Goal: Task Accomplishment & Management: Use online tool/utility

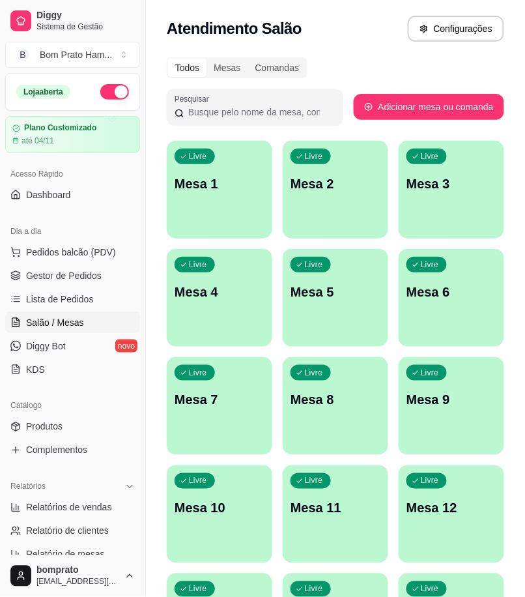
click at [128, 430] on link "Produtos" at bounding box center [72, 426] width 135 height 21
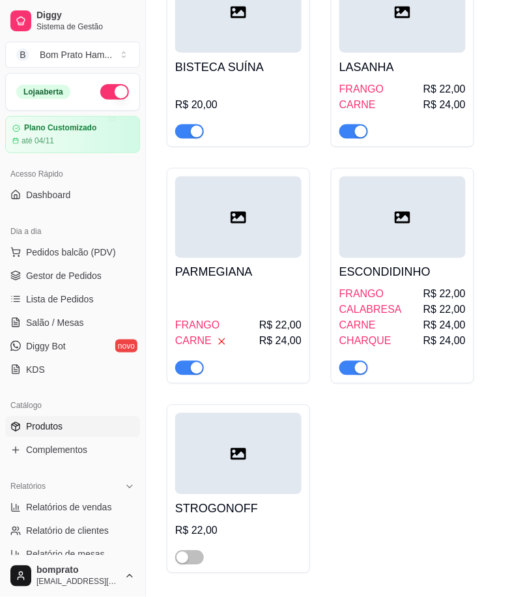
scroll to position [1013, 0]
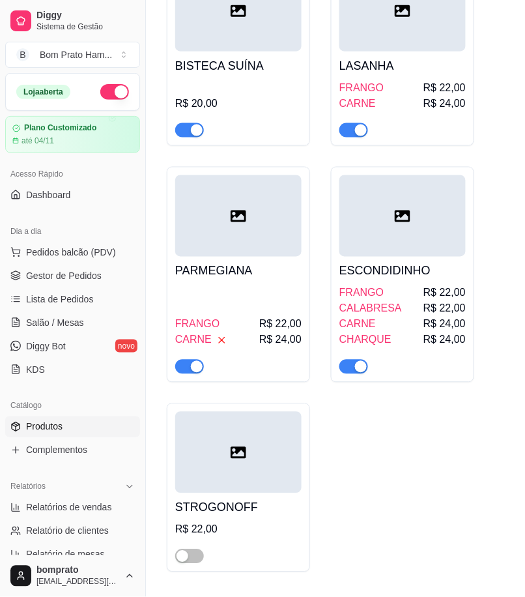
click at [405, 85] on div "FRANGO R$ 22,00" at bounding box center [403, 88] width 126 height 16
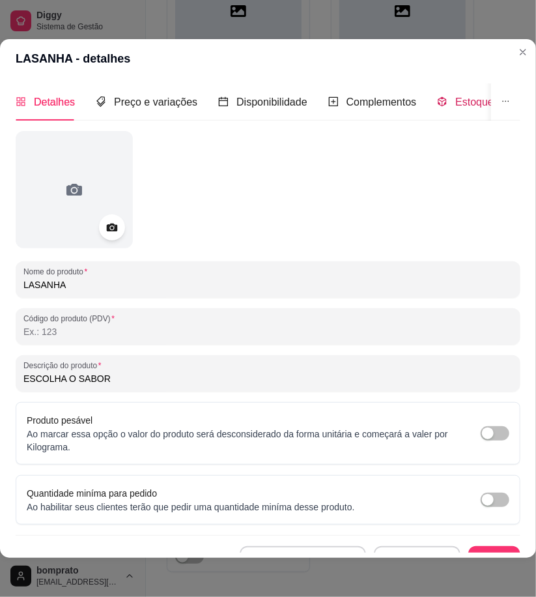
click at [465, 104] on span "Estoque" at bounding box center [475, 101] width 38 height 11
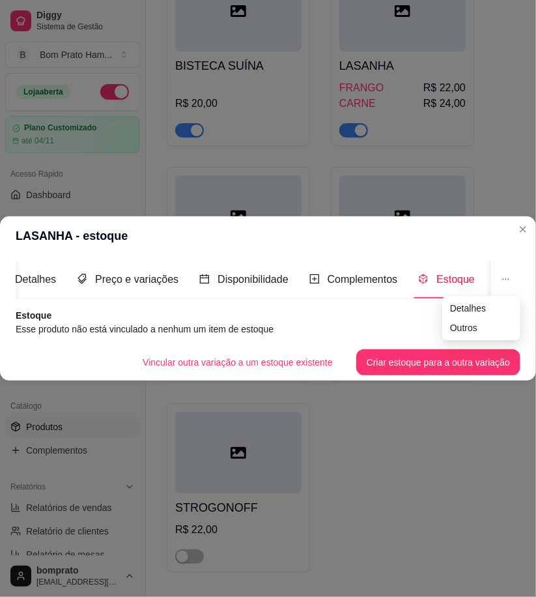
click at [514, 272] on button "button" at bounding box center [505, 279] width 29 height 37
click at [440, 276] on span "Estoque" at bounding box center [456, 279] width 38 height 11
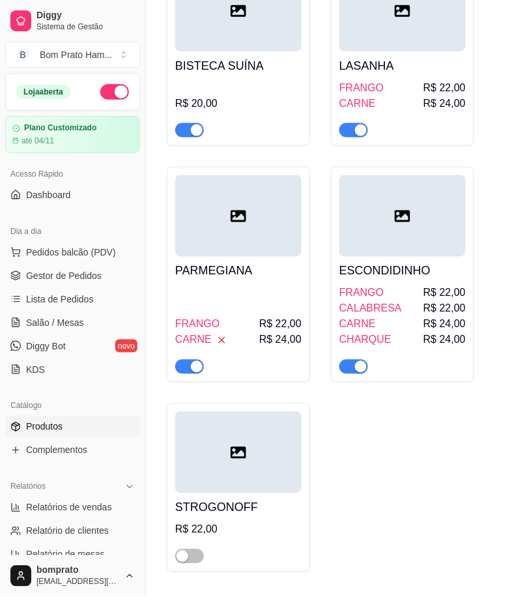
click at [275, 261] on div "PARMEGIANA FRANGO R$ 22,00 CARNE R$ 24,00" at bounding box center [238, 315] width 126 height 117
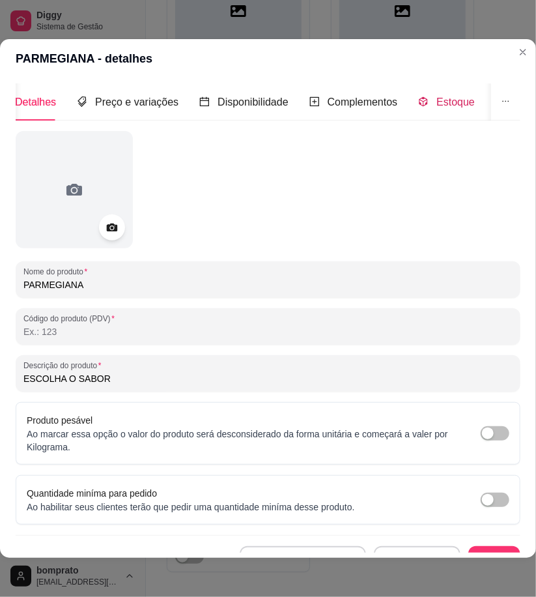
click at [452, 104] on span "Estoque" at bounding box center [456, 101] width 38 height 11
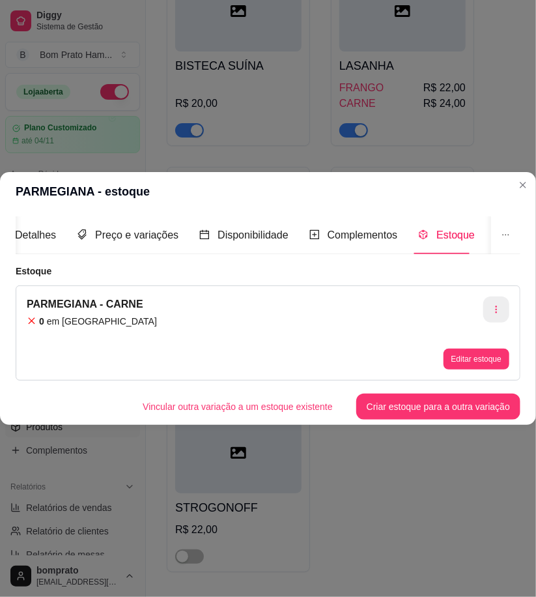
click at [498, 297] on button "button" at bounding box center [497, 310] width 26 height 26
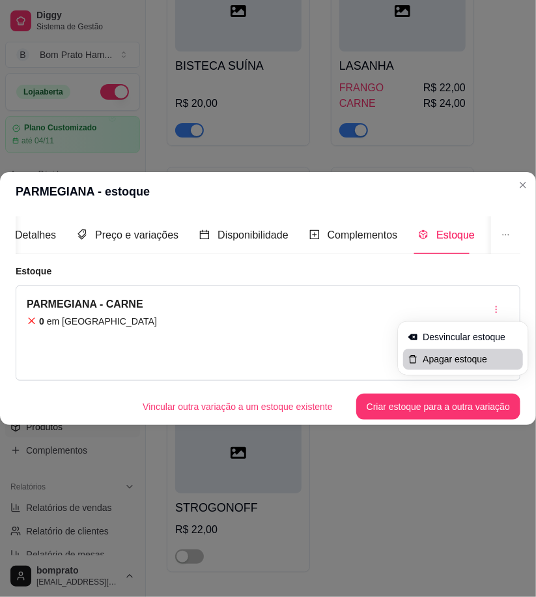
click at [452, 356] on span "Apagar estoque" at bounding box center [470, 359] width 95 height 13
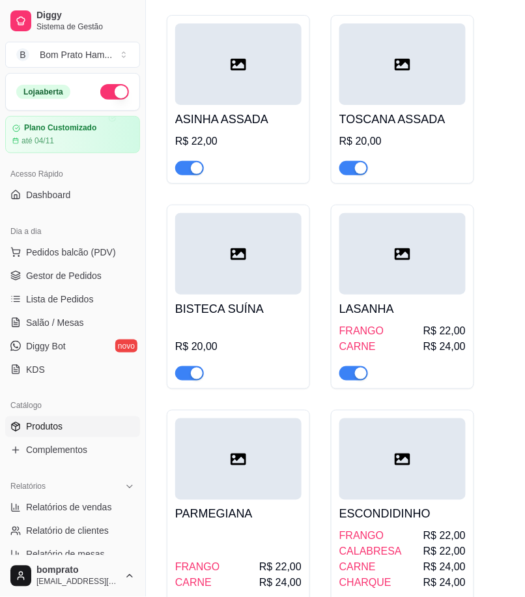
scroll to position [724, 0]
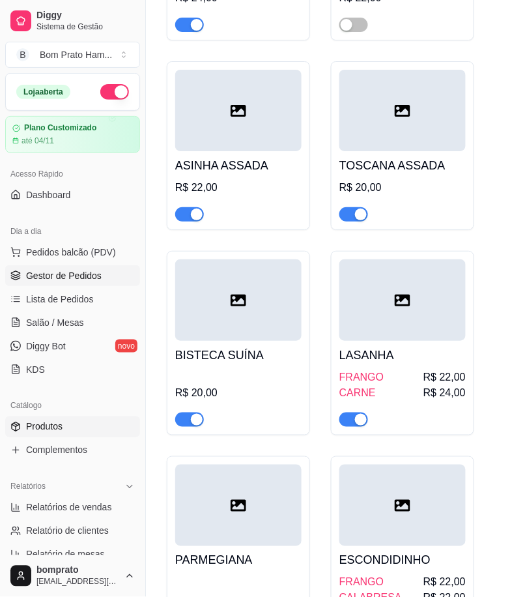
click at [95, 268] on link "Gestor de Pedidos" at bounding box center [72, 275] width 135 height 21
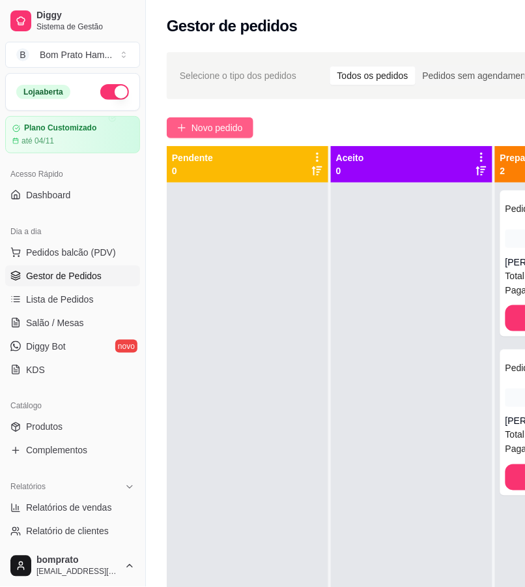
click at [223, 126] on span "Novo pedido" at bounding box center [217, 128] width 51 height 14
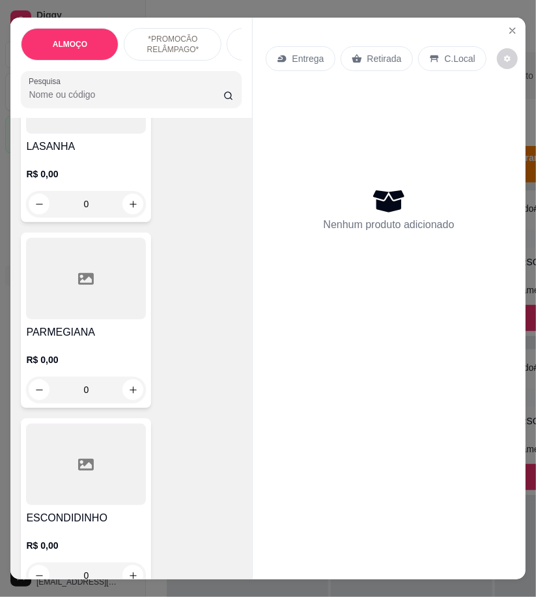
scroll to position [1521, 0]
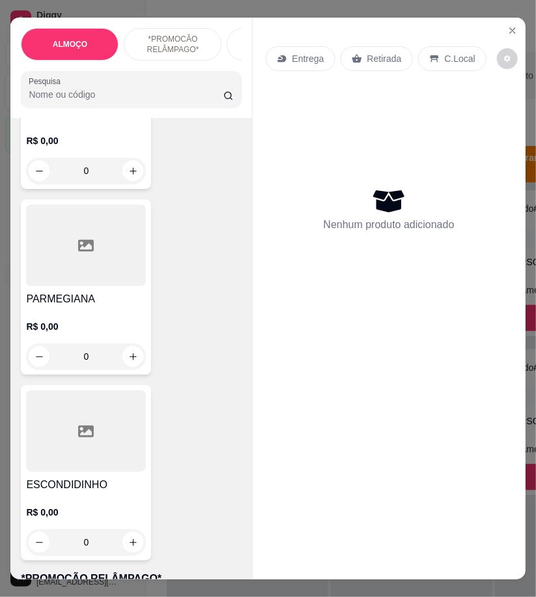
click at [134, 320] on p "R$ 0,00" at bounding box center [86, 326] width 120 height 13
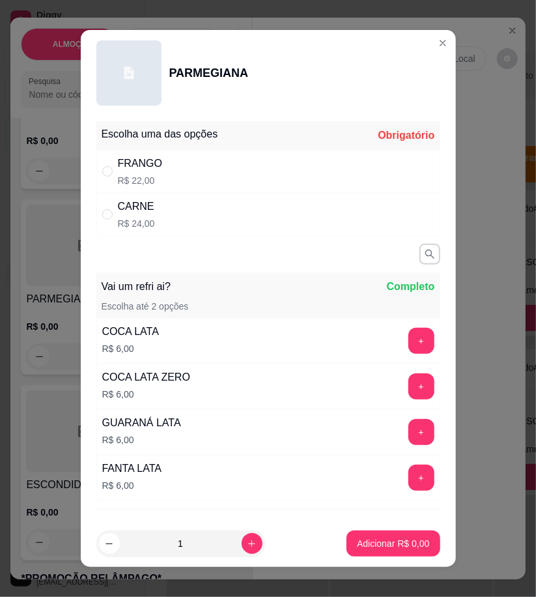
click at [261, 174] on div "FRANGO R$ 22,00" at bounding box center [268, 171] width 344 height 43
radio input "true"
click at [383, 538] on p "Adicionar R$ 22,00" at bounding box center [391, 544] width 76 height 12
type input "1"
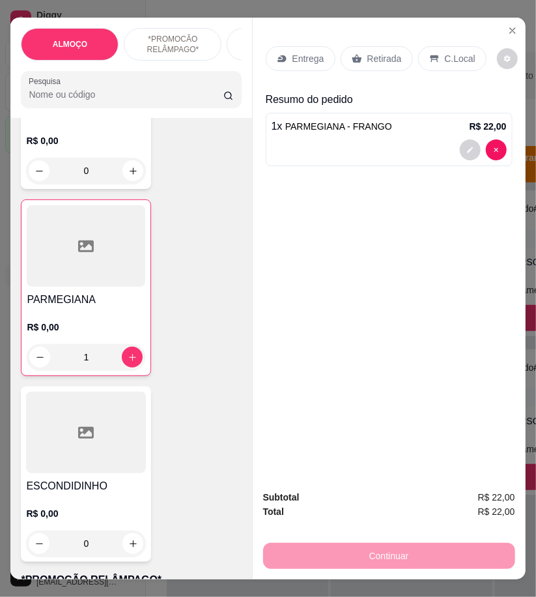
click at [300, 65] on div "Entrega" at bounding box center [301, 58] width 70 height 25
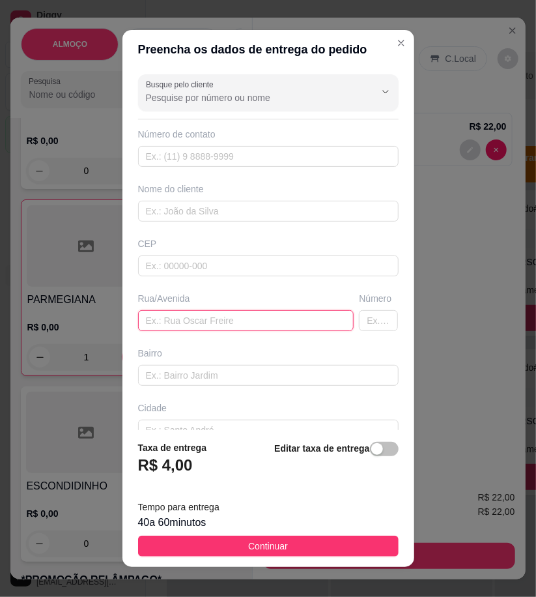
paste input "Vila do ferro novo"
type input "Vila do ferro novo"
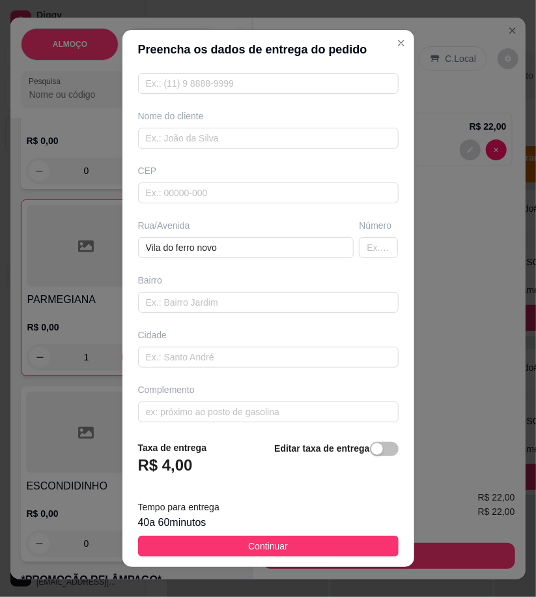
scroll to position [78, 0]
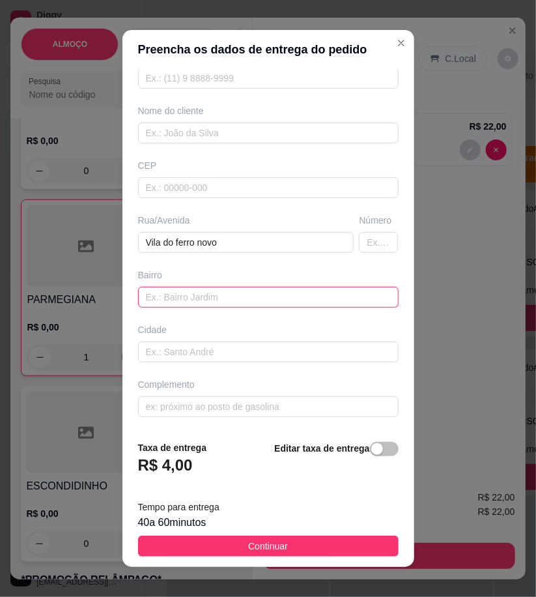
paste input "última rua"
type input "última rua"
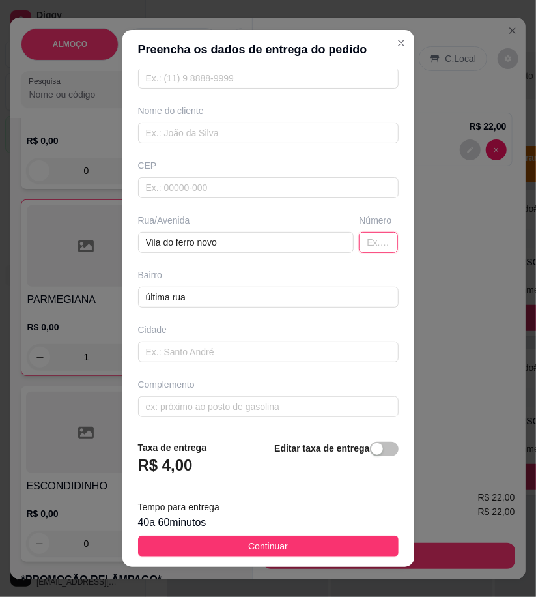
drag, startPoint x: 361, startPoint y: 240, endPoint x: 367, endPoint y: 235, distance: 7.4
click at [360, 240] on input "text" at bounding box center [378, 242] width 39 height 21
type input "30"
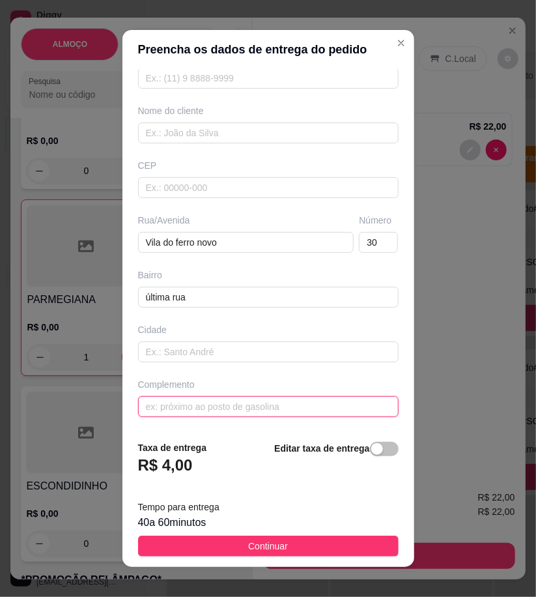
drag, startPoint x: 242, startPoint y: 403, endPoint x: 183, endPoint y: 406, distance: 58.7
paste input "casa de portão amarelo"
type input "casa de portão amarelo"
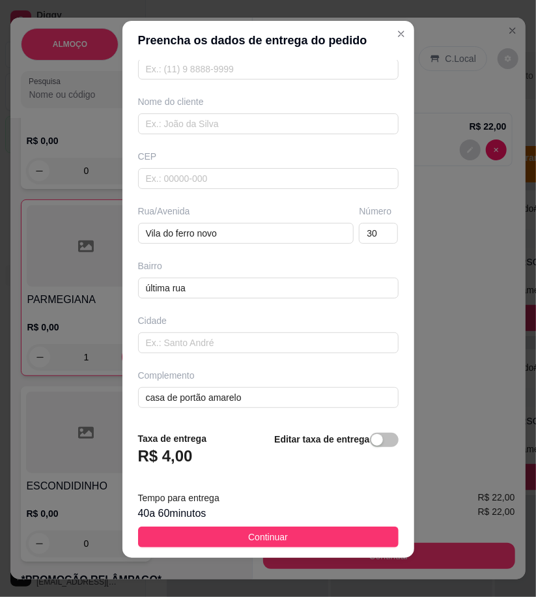
scroll to position [11, 0]
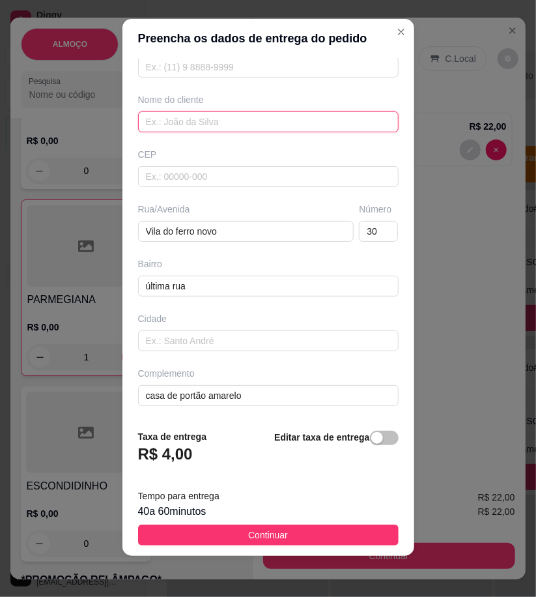
paste input "Neguin"
type input "Neguin"
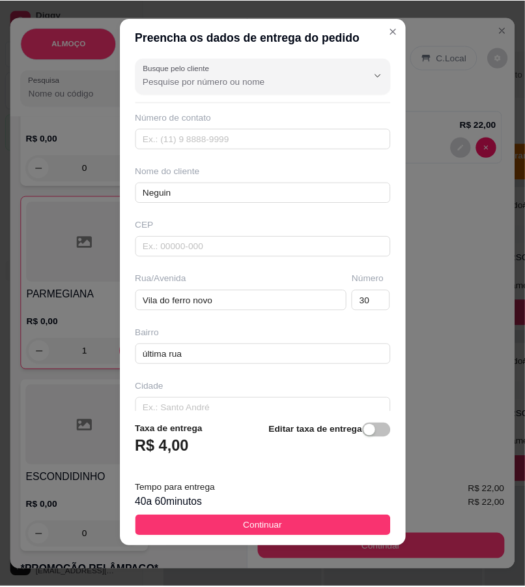
scroll to position [0, 0]
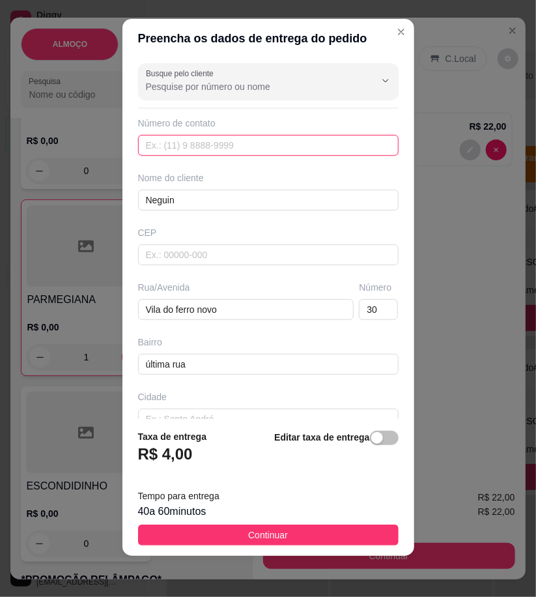
paste input "558 79172-3486"
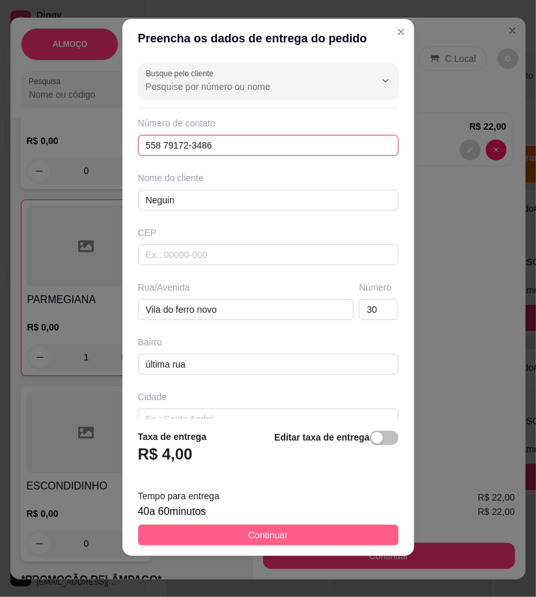
type input "558 79172-3486"
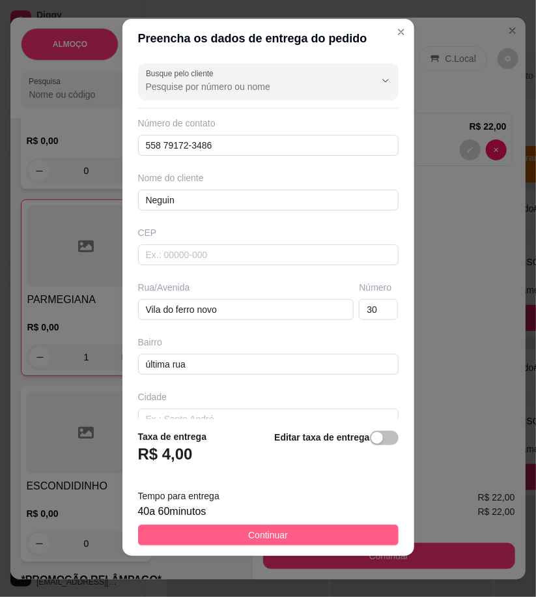
click at [323, 533] on button "Continuar" at bounding box center [268, 535] width 261 height 21
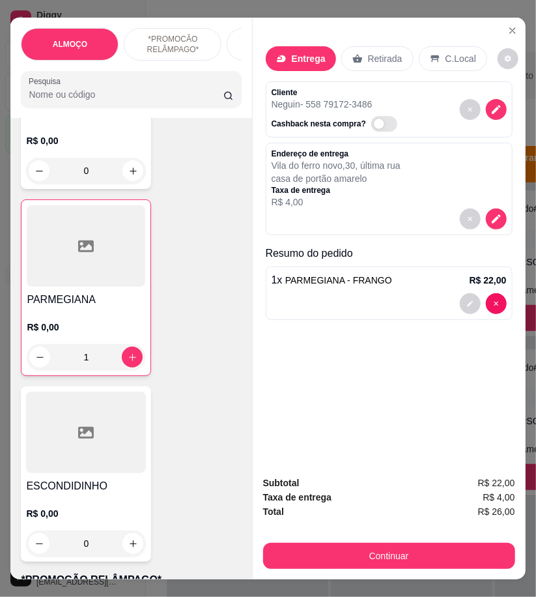
click at [356, 540] on div "Continuar" at bounding box center [389, 554] width 252 height 29
click at [324, 540] on div "Continuar" at bounding box center [389, 554] width 252 height 29
click at [315, 540] on div "Continuar" at bounding box center [389, 554] width 252 height 29
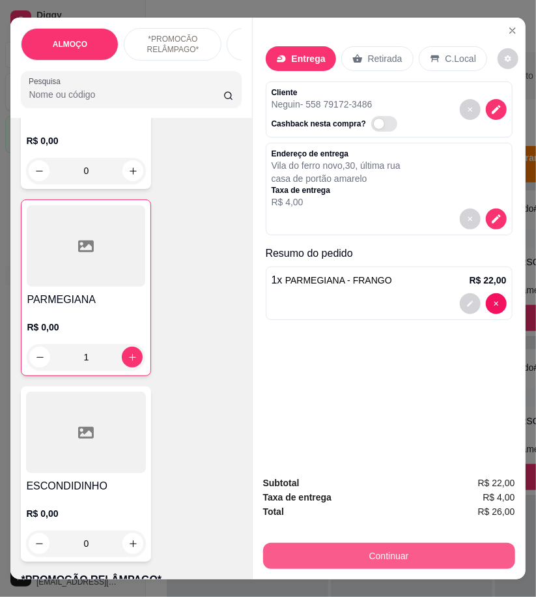
click at [306, 554] on button "Continuar" at bounding box center [389, 556] width 252 height 26
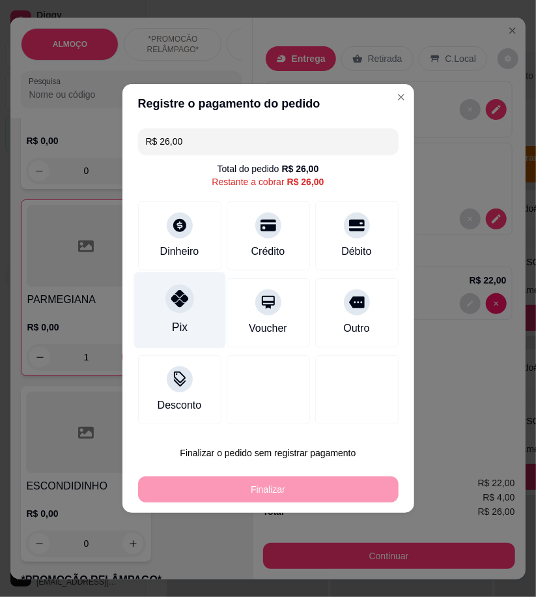
click at [173, 309] on div at bounding box center [180, 298] width 29 height 29
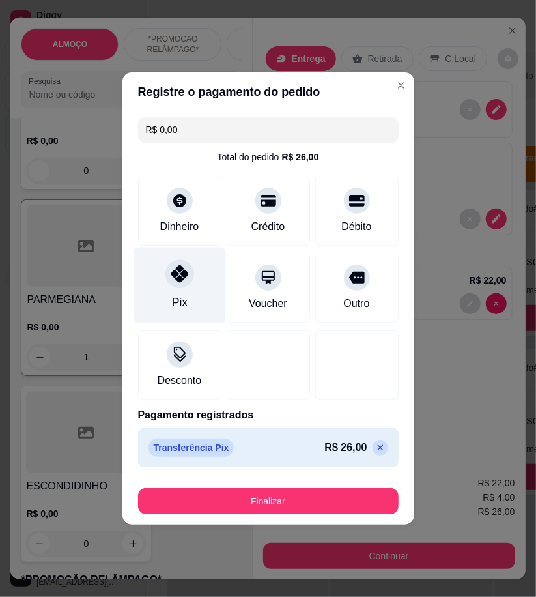
type input "R$ 0,00"
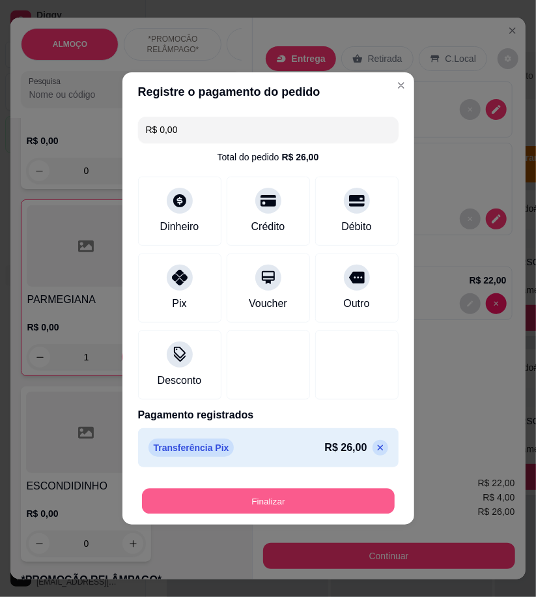
click at [268, 509] on button "Finalizar" at bounding box center [268, 501] width 253 height 25
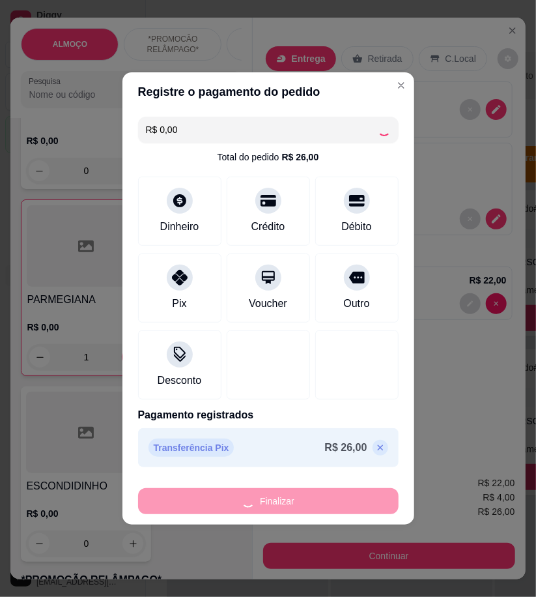
type input "0"
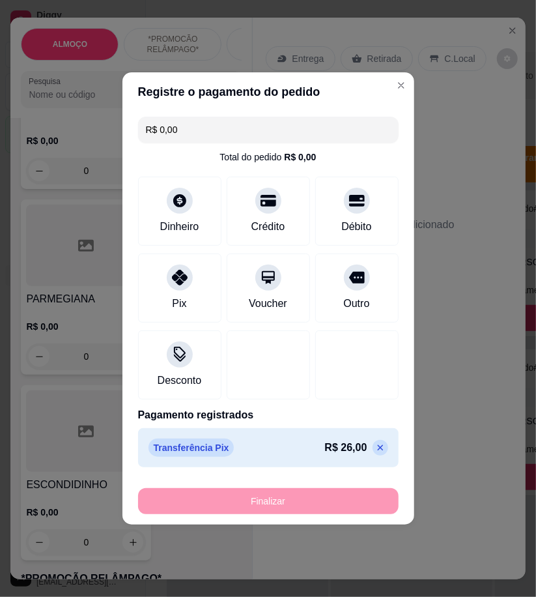
type input "-R$ 26,00"
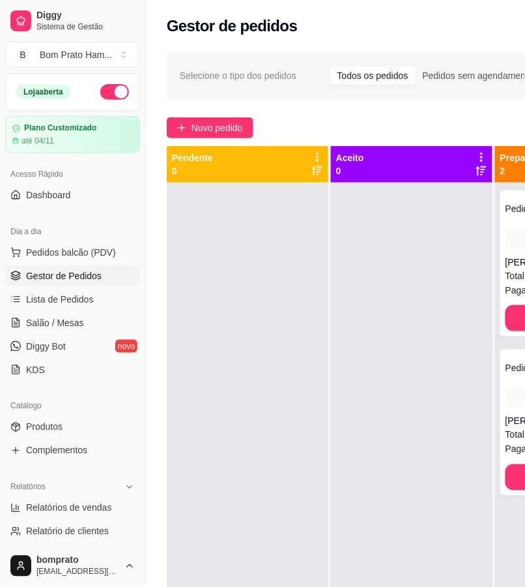
click at [304, 108] on div "**********" at bounding box center [408, 396] width 525 height 704
